Goal: Information Seeking & Learning: Check status

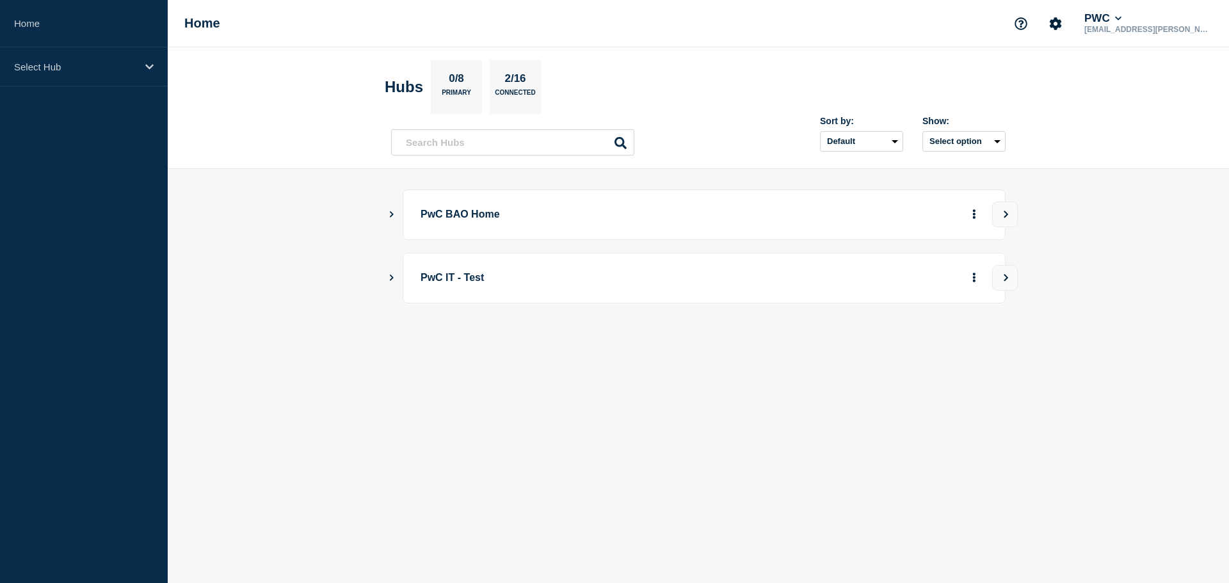
click at [395, 210] on div "PwC BAO Home" at bounding box center [698, 214] width 614 height 51
click at [394, 215] on icon "Show Connected Hubs" at bounding box center [391, 214] width 8 height 6
click at [90, 62] on p "Select Hub" at bounding box center [75, 66] width 123 height 11
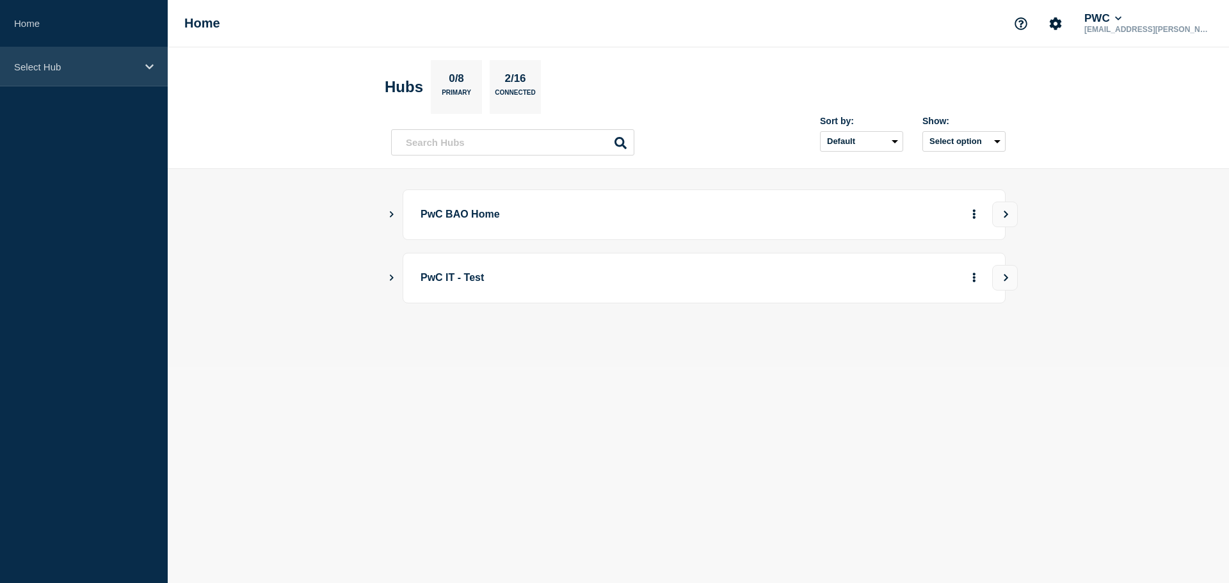
click at [77, 72] on p "Select Hub" at bounding box center [75, 66] width 123 height 11
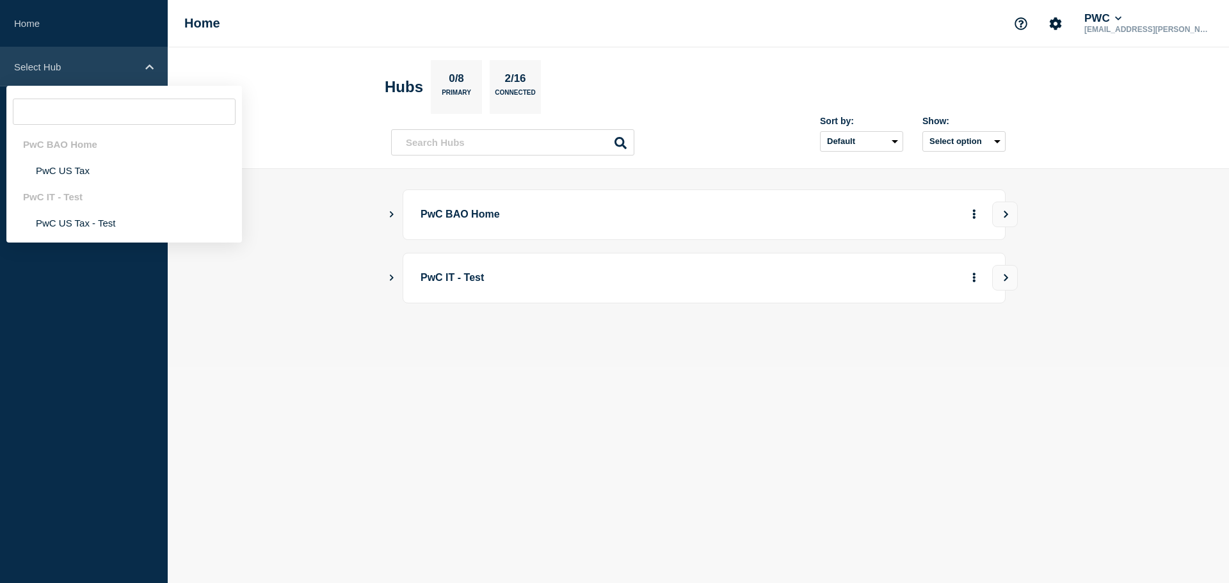
click at [77, 72] on p "Select Hub" at bounding box center [75, 66] width 123 height 11
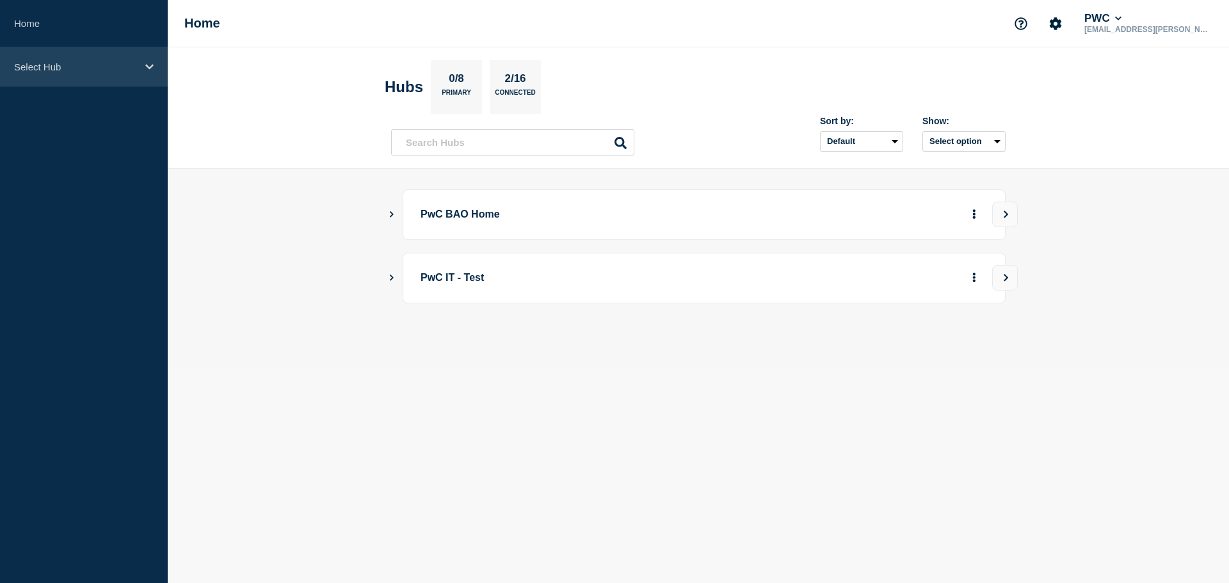
click at [76, 63] on p "Select Hub" at bounding box center [75, 66] width 123 height 11
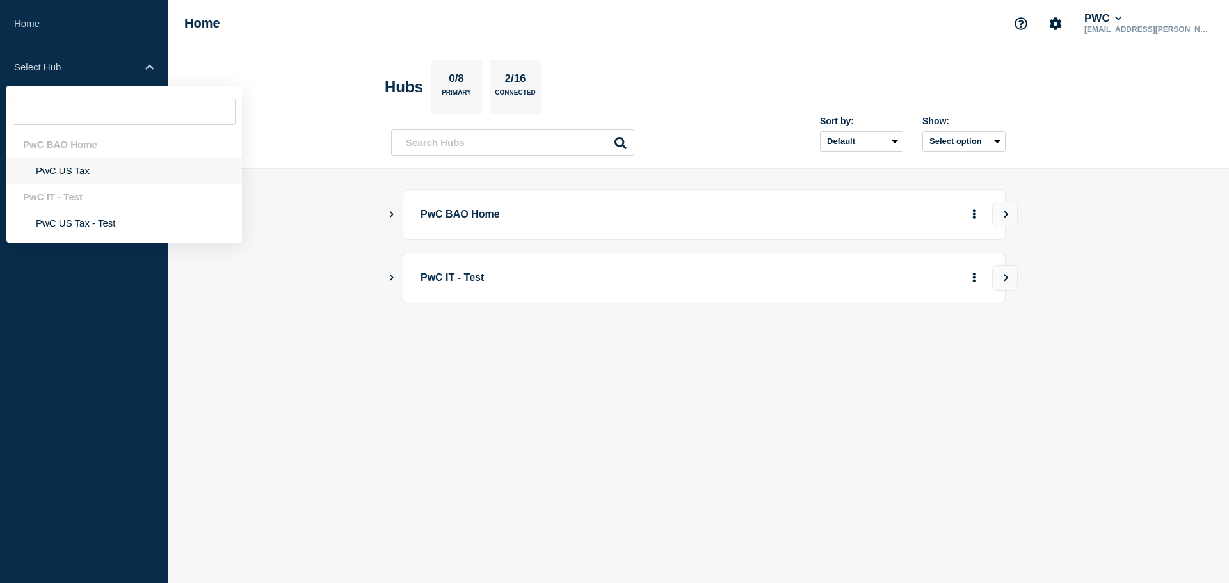
click at [56, 173] on li "PwC US Tax" at bounding box center [124, 170] width 236 height 26
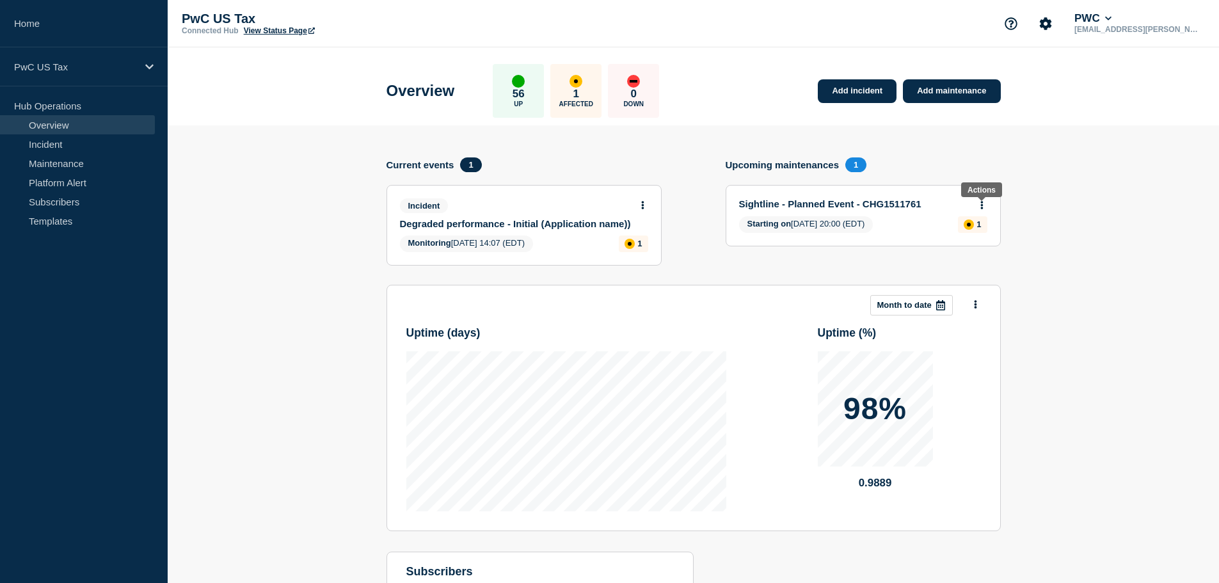
click at [981, 205] on icon at bounding box center [982, 205] width 3 height 8
click at [1078, 211] on section "Add incident Add maintenance Current events 1 Incident Degraded performance - I…" at bounding box center [694, 407] width 1052 height 565
click at [78, 166] on link "Maintenance" at bounding box center [77, 163] width 155 height 19
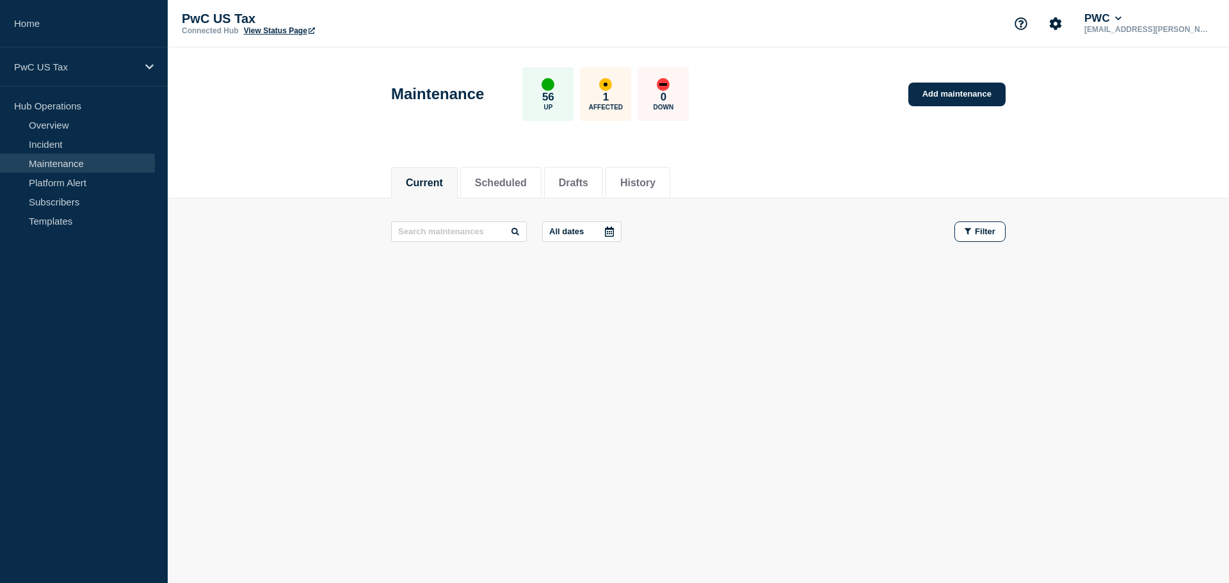
click at [614, 228] on icon at bounding box center [609, 232] width 9 height 10
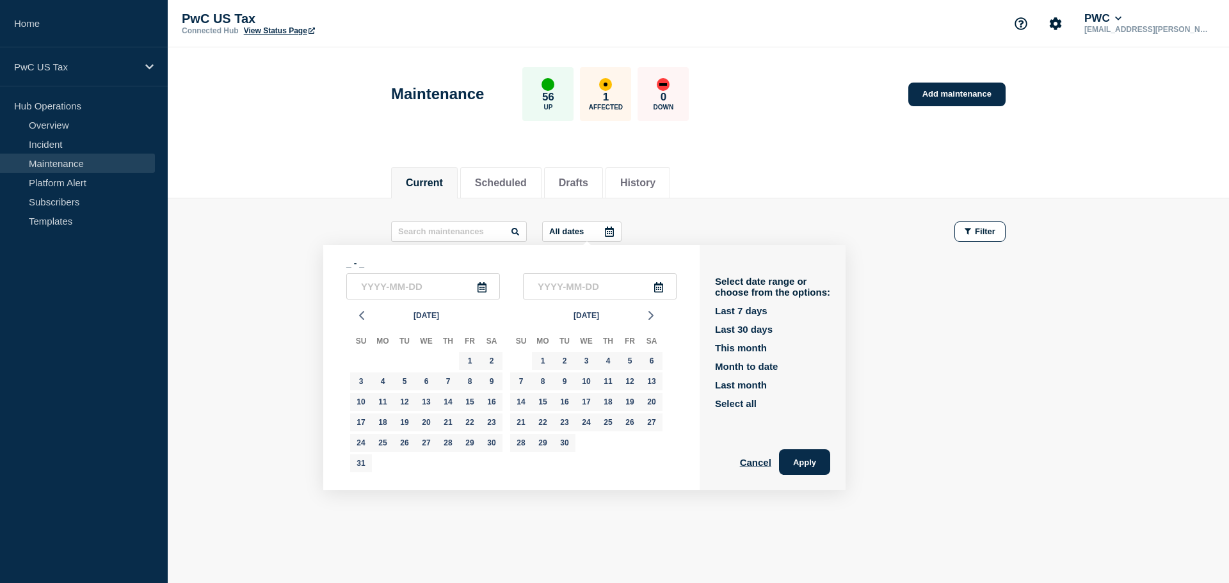
click at [760, 303] on div "Select date range or choose from the options: Last 7 days Last 30 days This mon…" at bounding box center [772, 342] width 115 height 133
click at [767, 308] on button "Last 7 days" at bounding box center [741, 310] width 52 height 11
type input "[DATE]"
click at [813, 458] on button "Apply" at bounding box center [804, 462] width 51 height 26
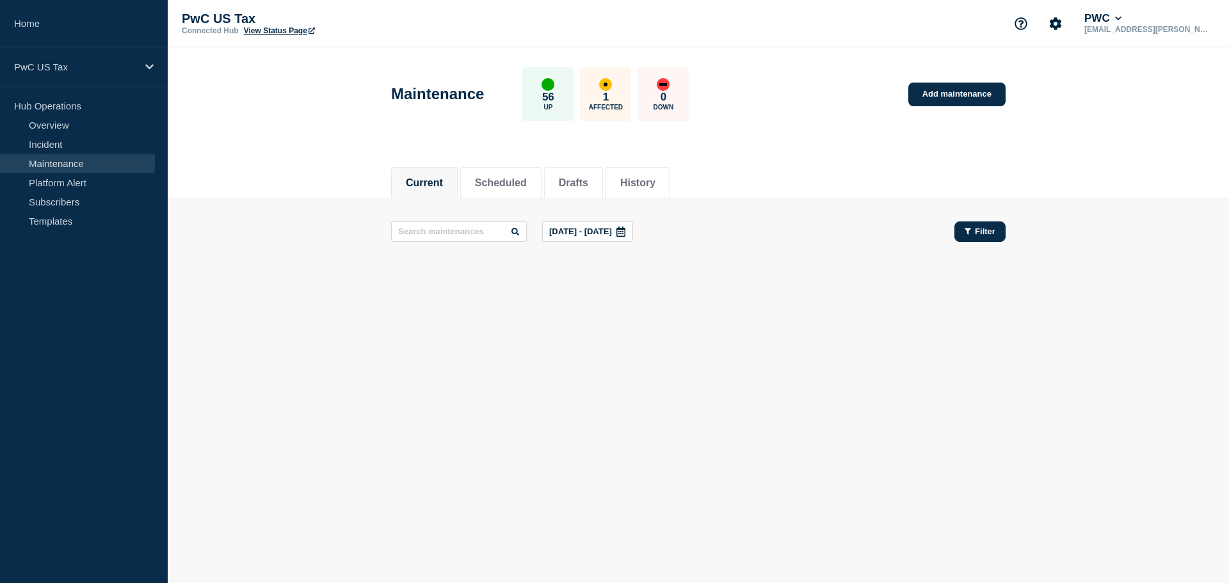
click at [975, 239] on button "Filter" at bounding box center [979, 231] width 51 height 20
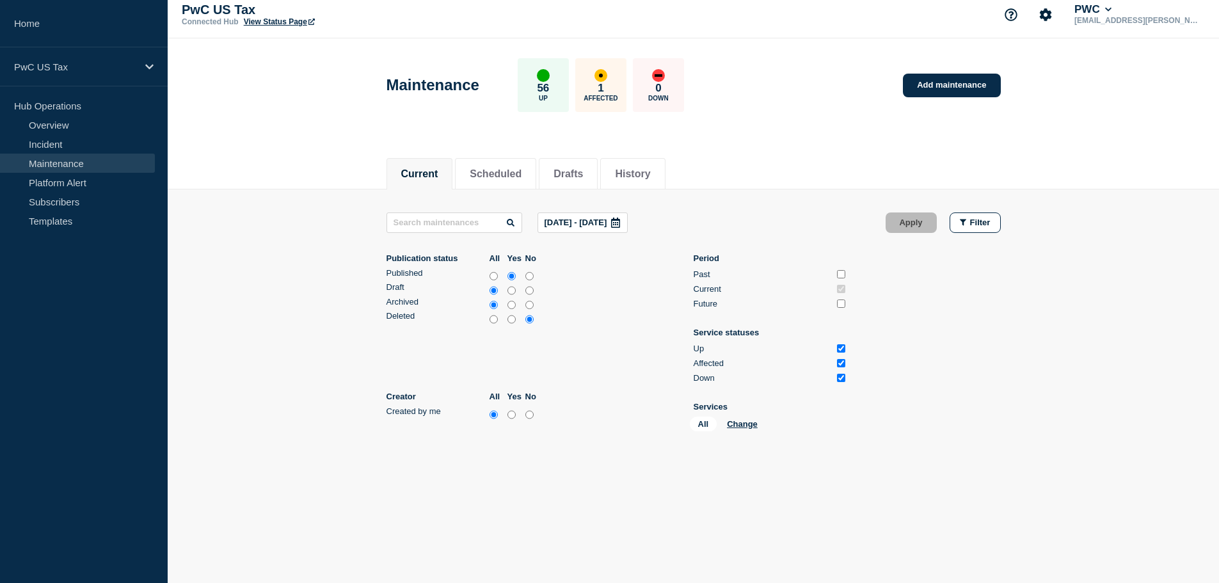
scroll to position [12, 0]
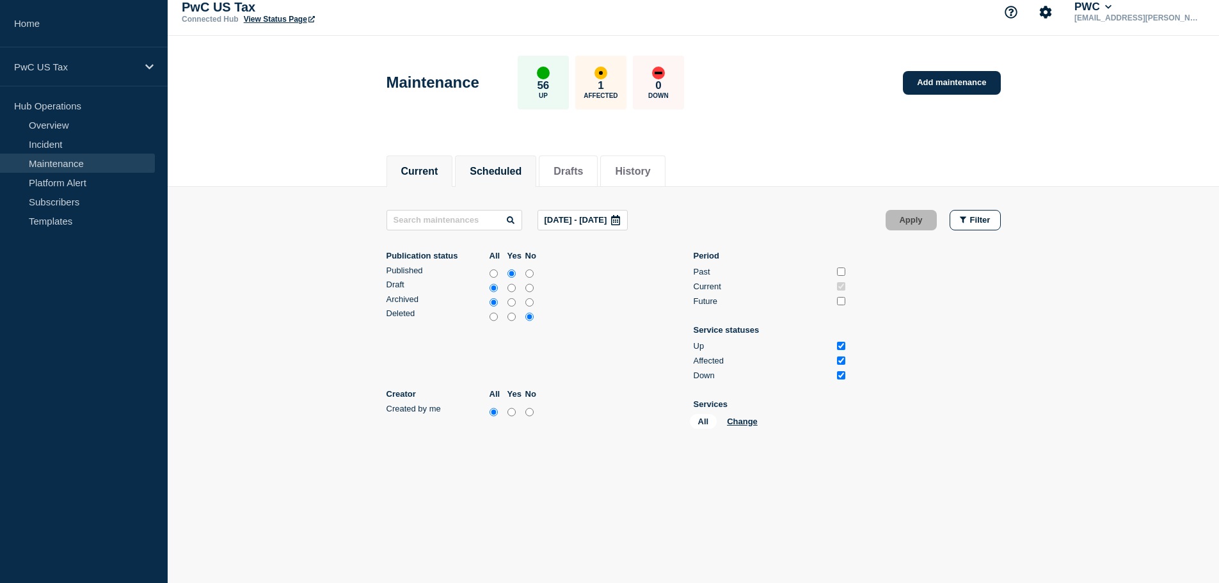
click at [502, 166] on button "Scheduled" at bounding box center [496, 172] width 52 height 12
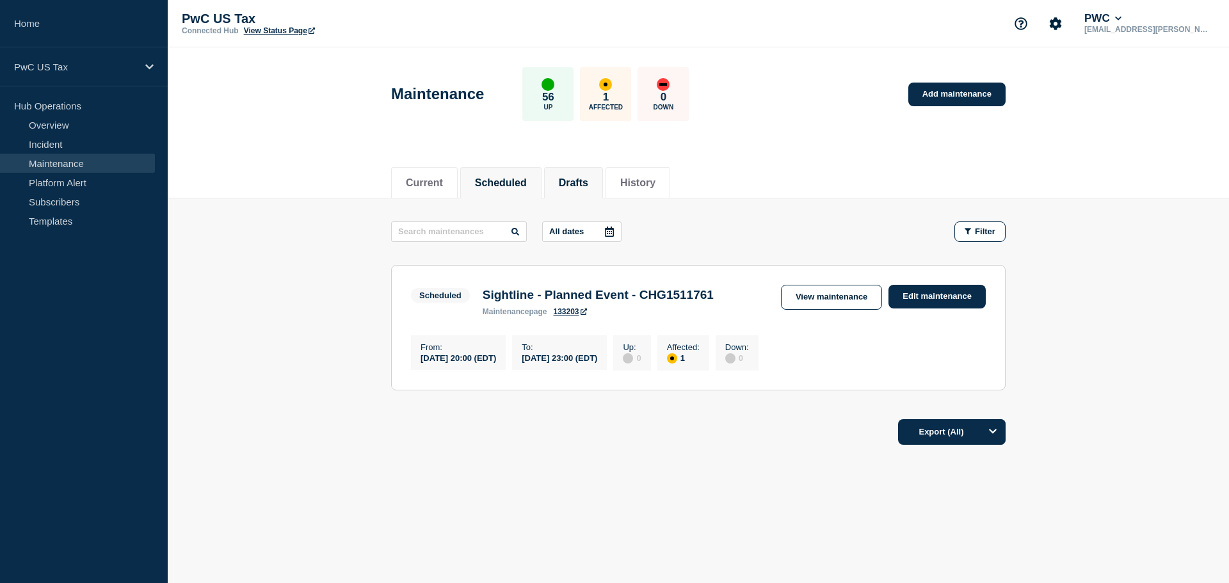
click at [602, 191] on li "Drafts" at bounding box center [573, 182] width 59 height 31
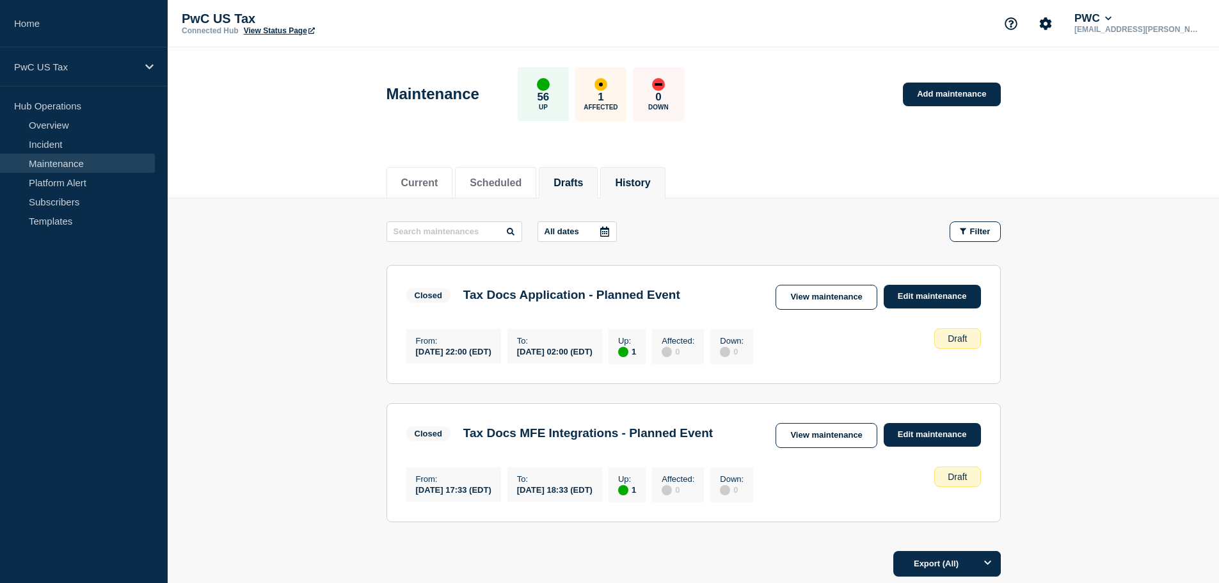
click at [661, 189] on li "History" at bounding box center [632, 182] width 65 height 31
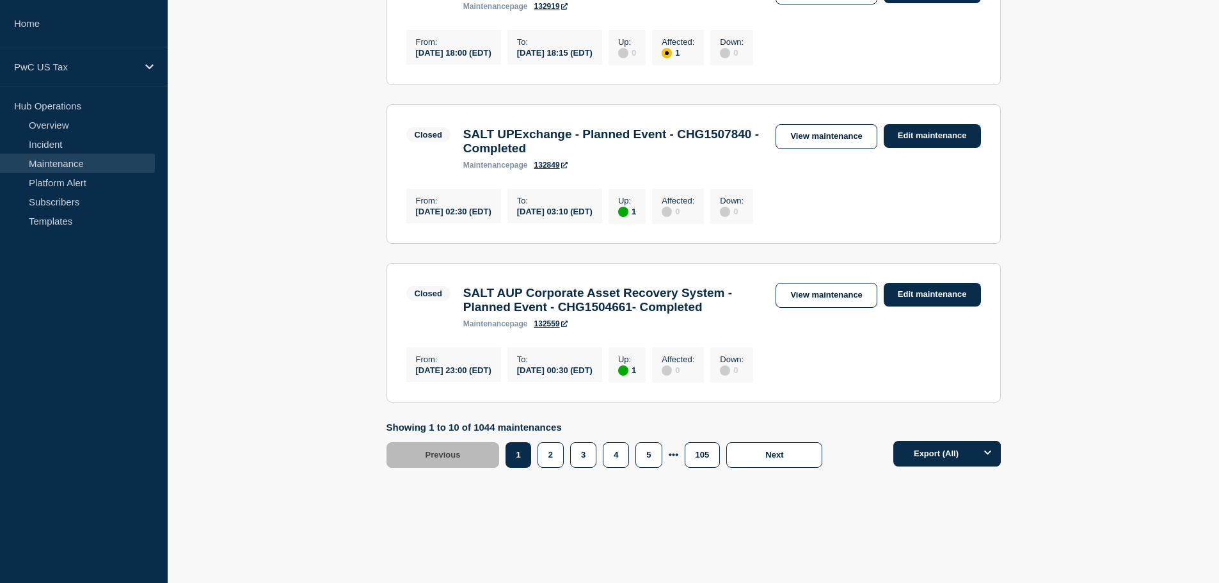
scroll to position [1438, 0]
click at [989, 456] on icon "Options" at bounding box center [988, 453] width 8 height 8
click at [933, 449] on button "Export (All)" at bounding box center [947, 454] width 108 height 26
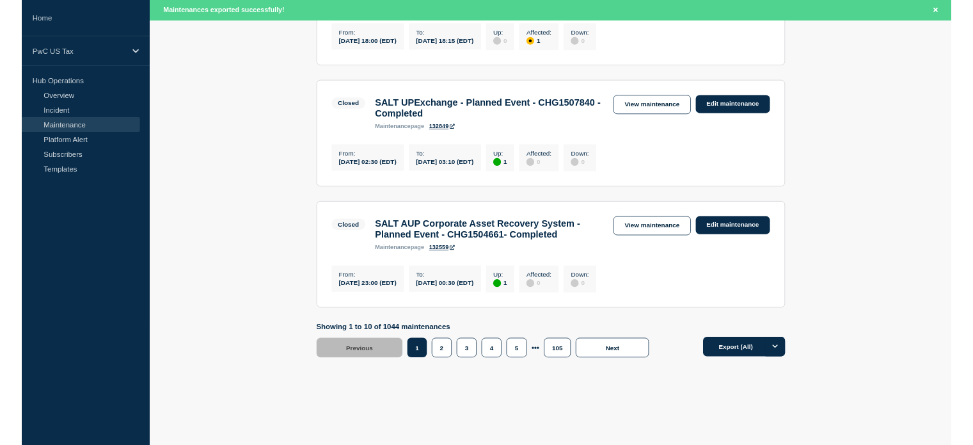
scroll to position [1457, 0]
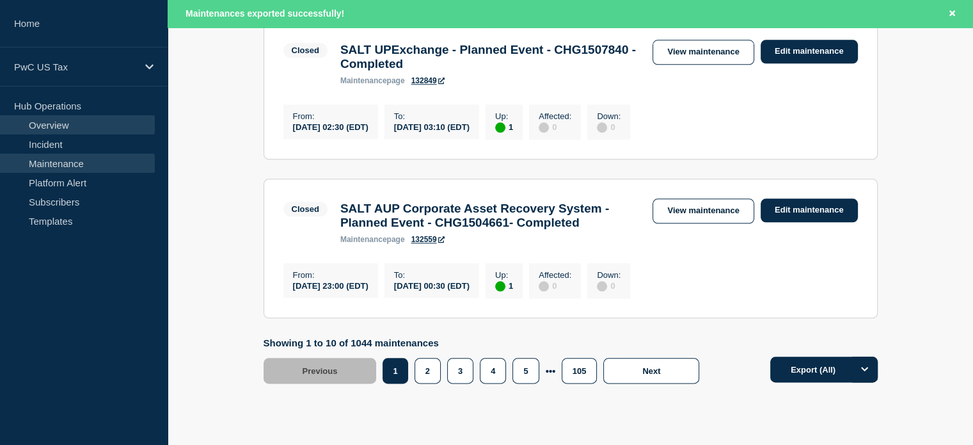
click at [34, 125] on link "Overview" at bounding box center [77, 124] width 155 height 19
